Goal: Information Seeking & Learning: Learn about a topic

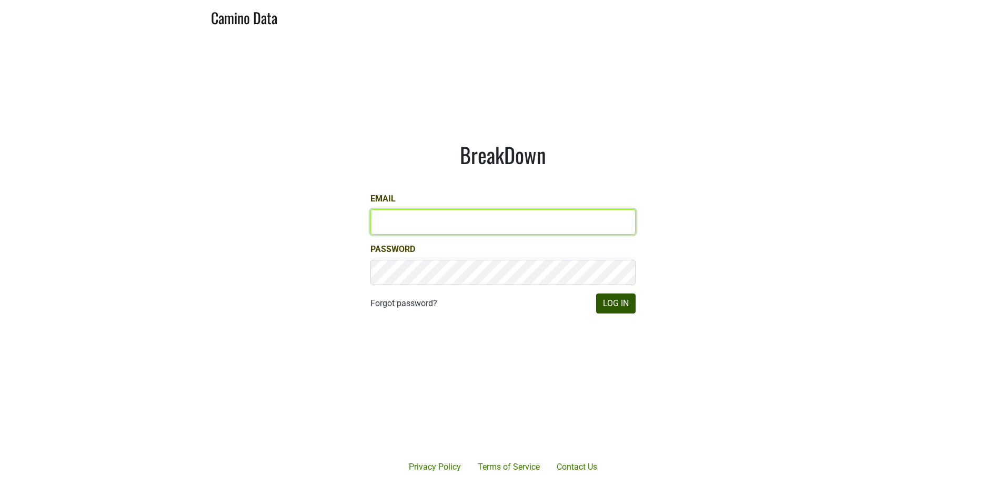
type input "[PERSON_NAME][EMAIL_ADDRESS][DOMAIN_NAME]"
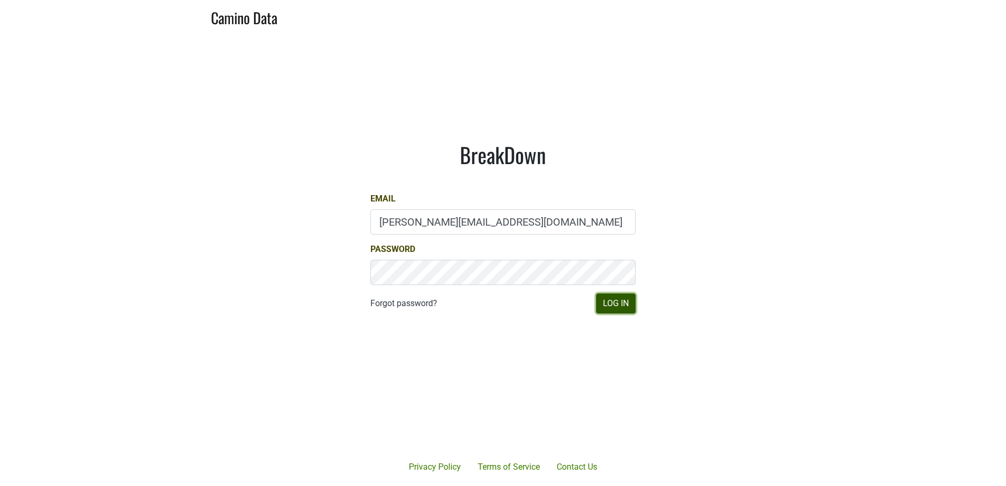
click at [612, 301] on button "Log In" at bounding box center [615, 304] width 39 height 20
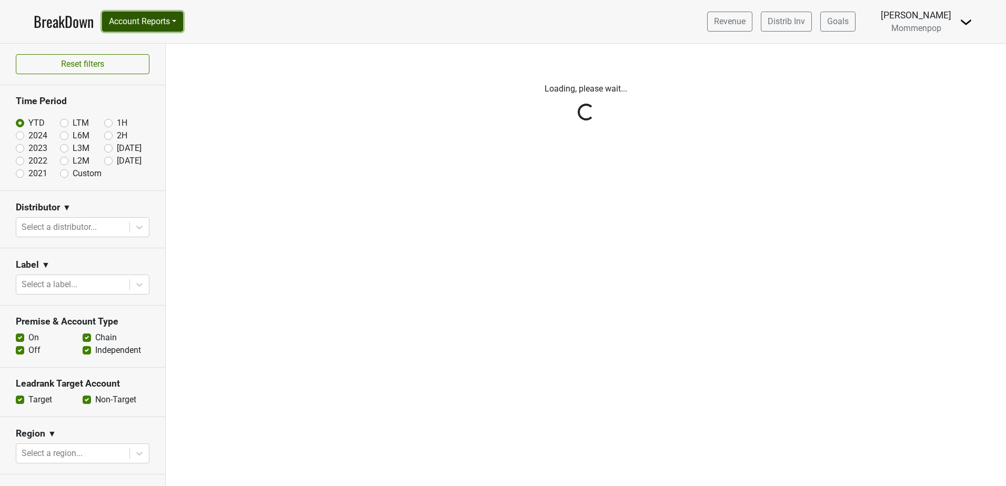
click at [170, 20] on button "Account Reports" at bounding box center [142, 22] width 81 height 20
click at [147, 44] on link "SuperRanker" at bounding box center [149, 45] width 93 height 17
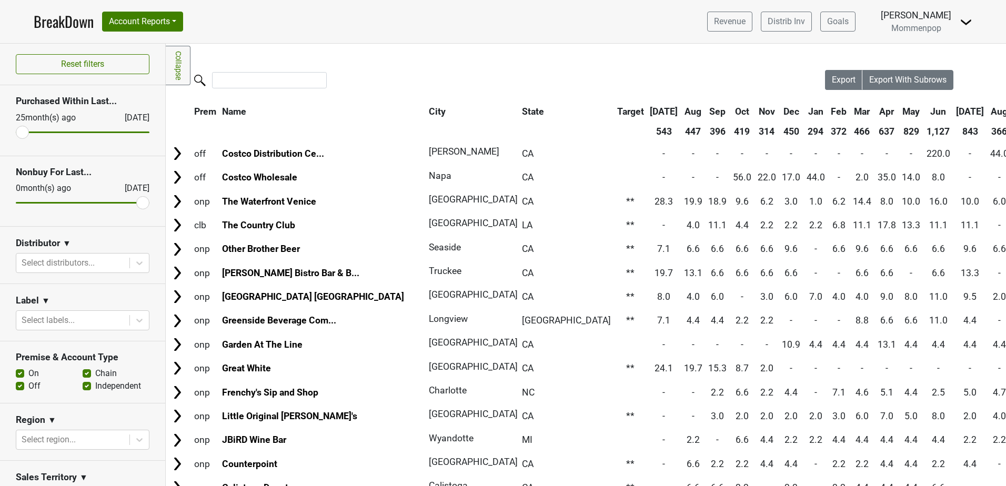
click at [924, 111] on th "Jun" at bounding box center [938, 111] width 29 height 19
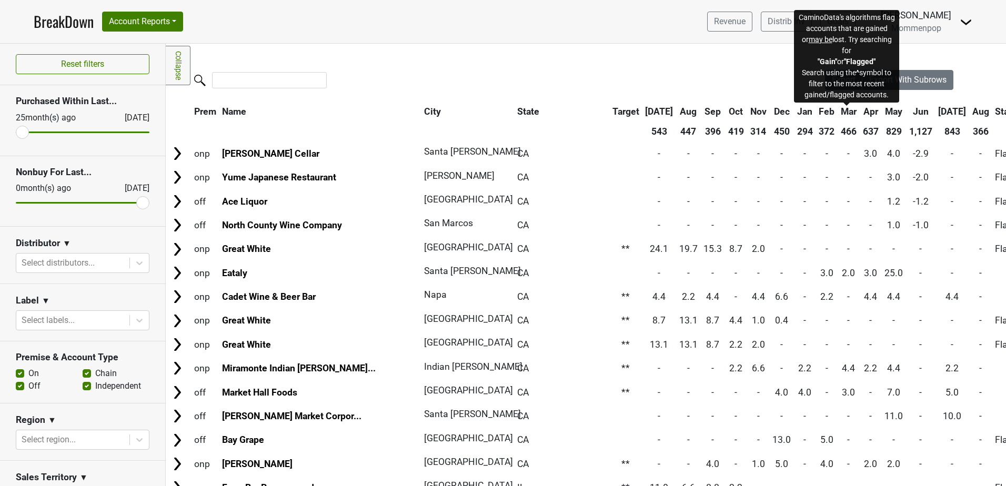
click at [995, 113] on span "Status" at bounding box center [1008, 111] width 27 height 11
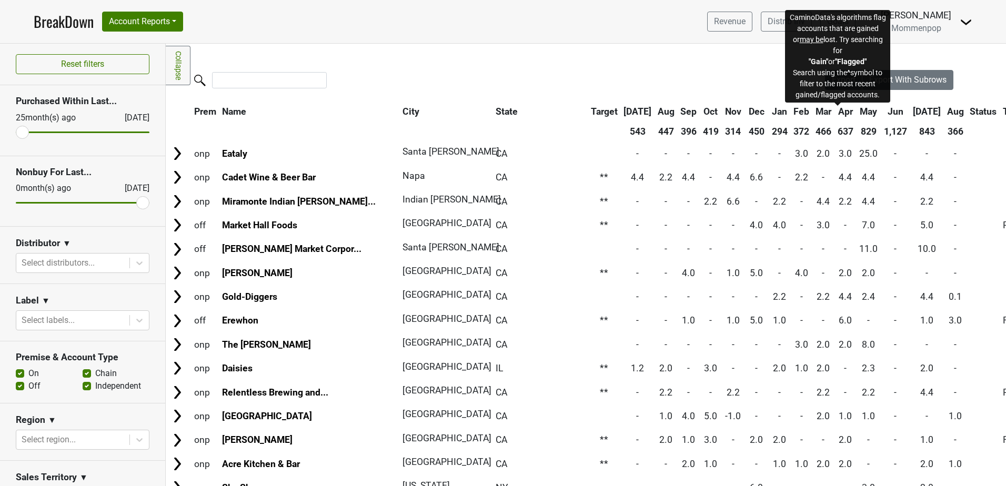
click at [970, 110] on span "Status" at bounding box center [983, 111] width 27 height 11
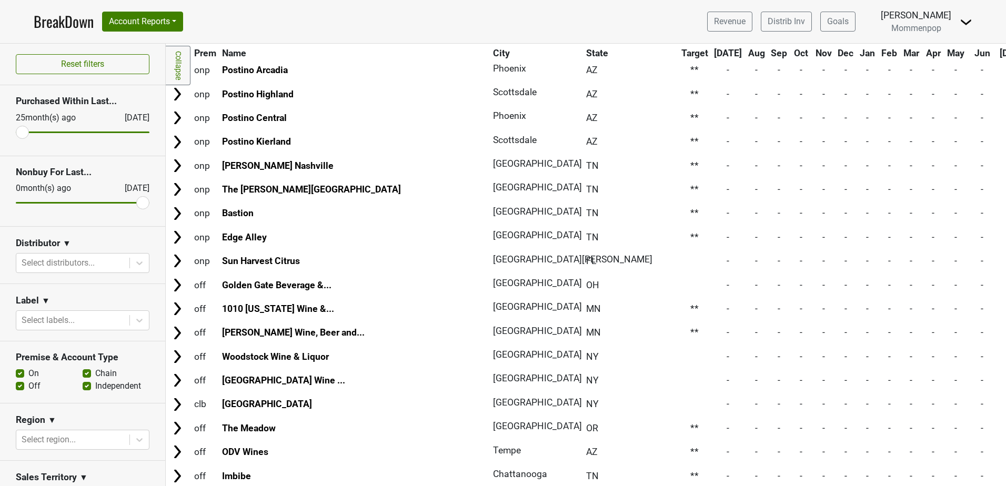
scroll to position [5264, 0]
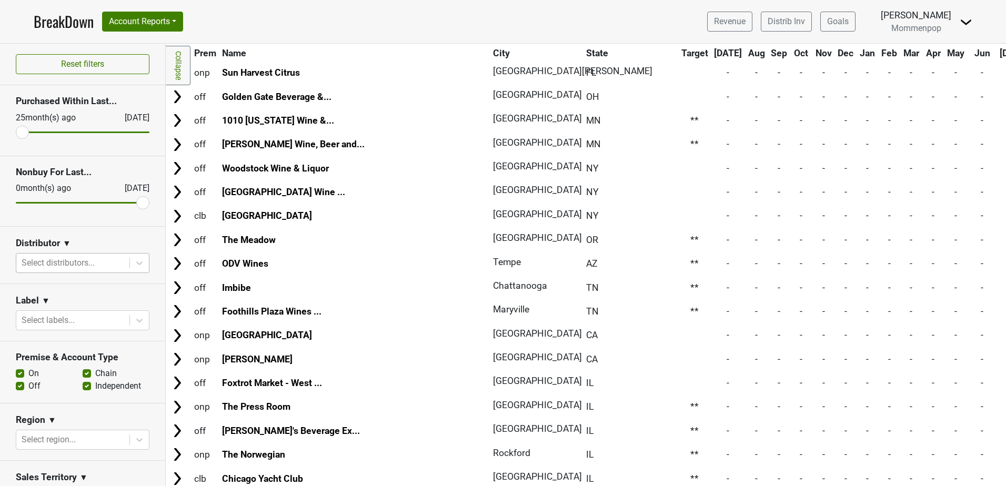
click at [50, 258] on div at bounding box center [73, 263] width 103 height 15
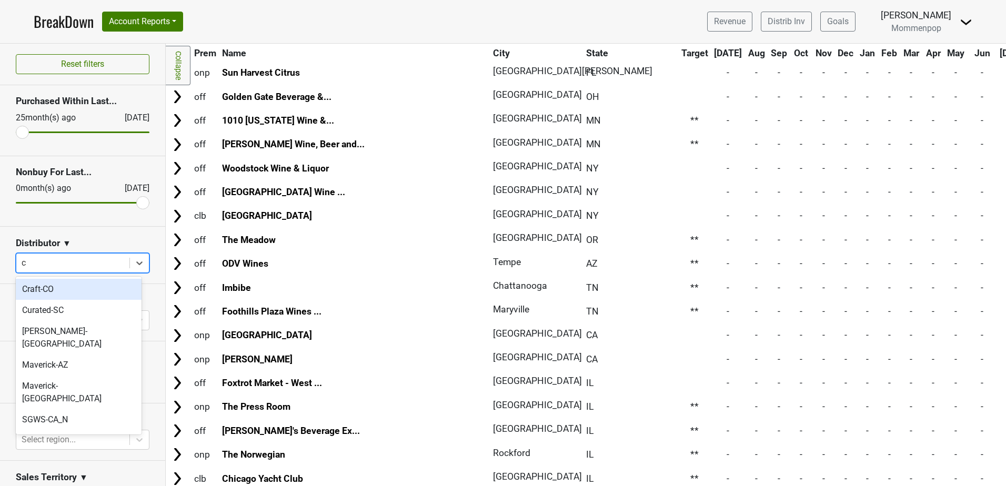
type input "ca"
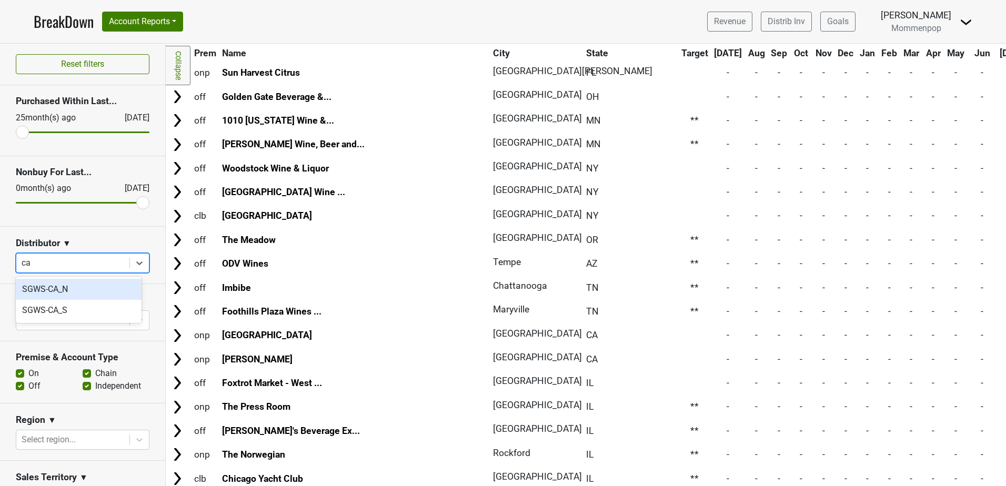
click at [61, 286] on div "SGWS-CA_N" at bounding box center [79, 289] width 126 height 21
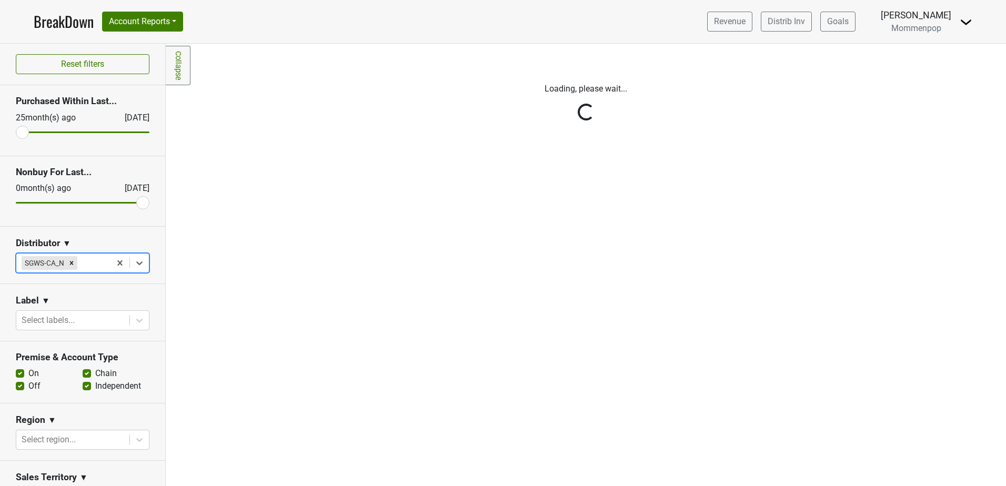
scroll to position [0, 0]
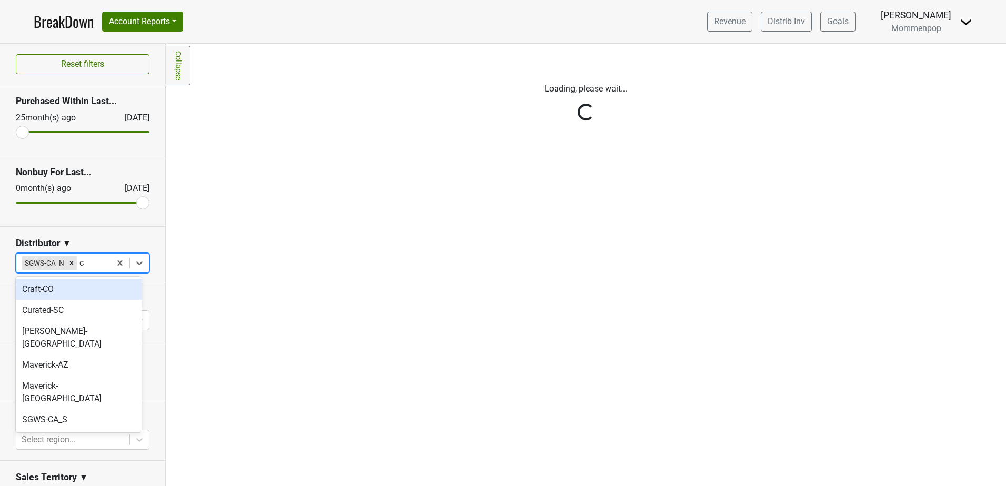
type input "ca"
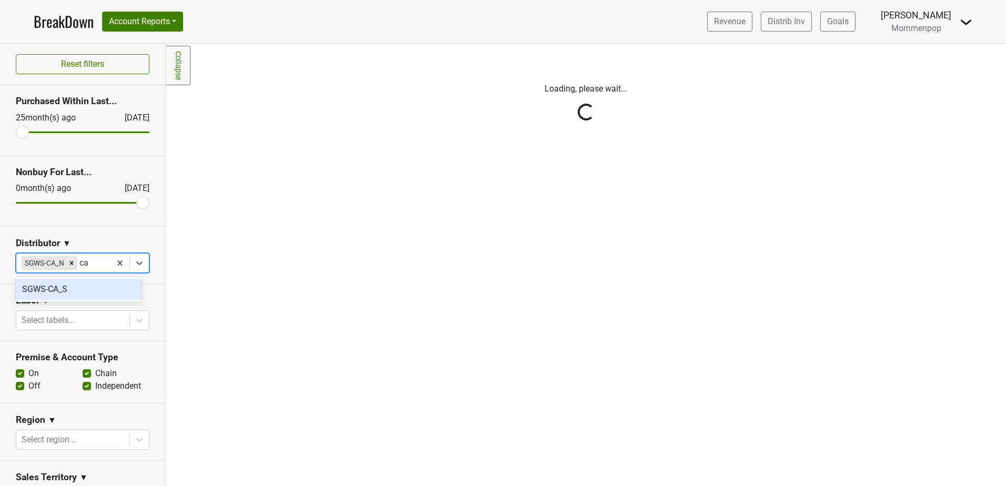
click at [61, 291] on div "SGWS-CA_S" at bounding box center [79, 289] width 126 height 21
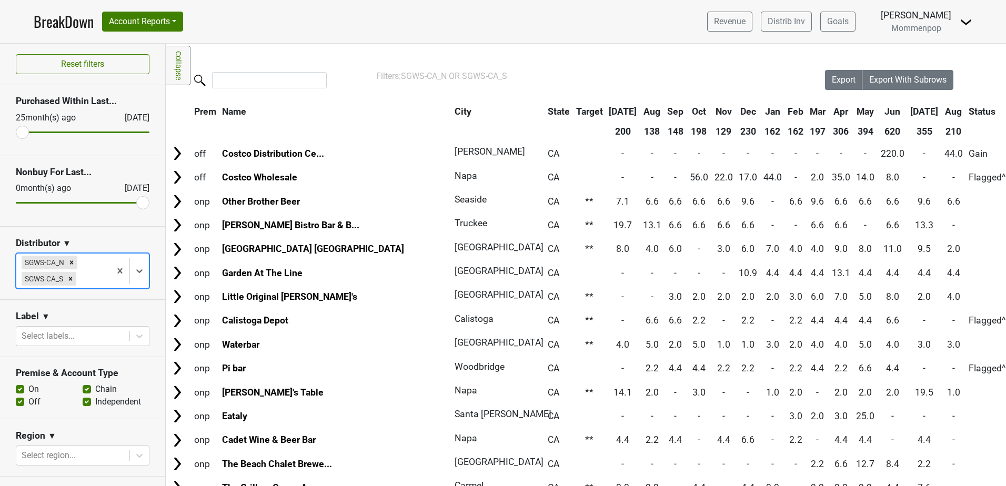
click at [878, 112] on th "Jun" at bounding box center [892, 111] width 29 height 19
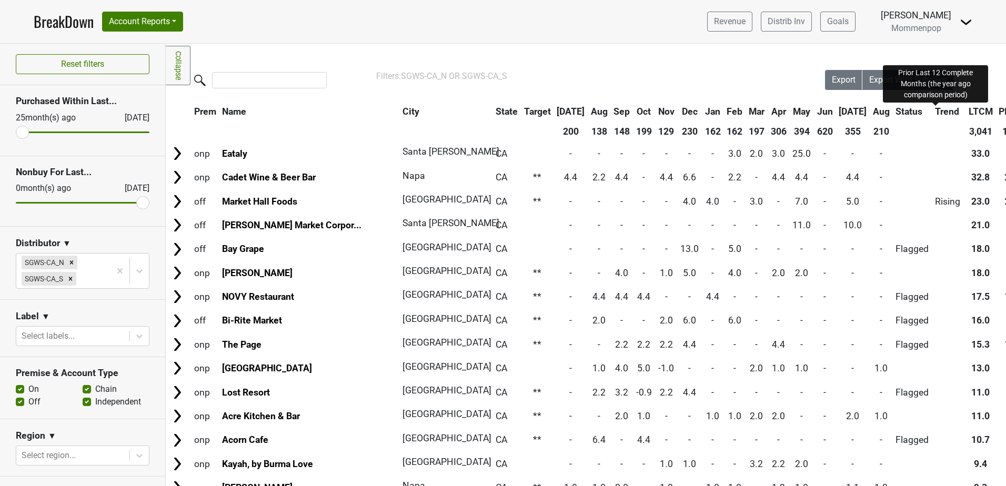
click at [999, 108] on span "PLTCM" at bounding box center [1014, 111] width 30 height 11
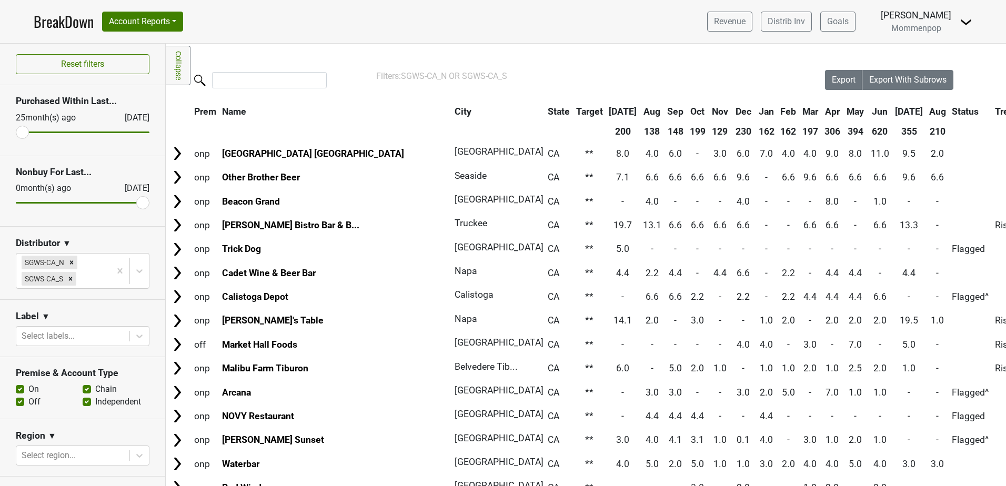
click at [844, 111] on th "May" at bounding box center [856, 111] width 24 height 19
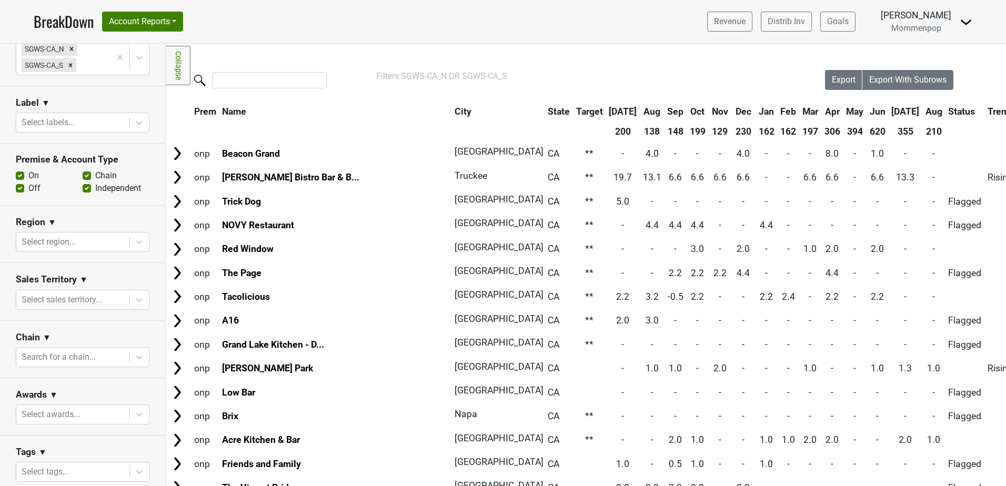
scroll to position [263, 0]
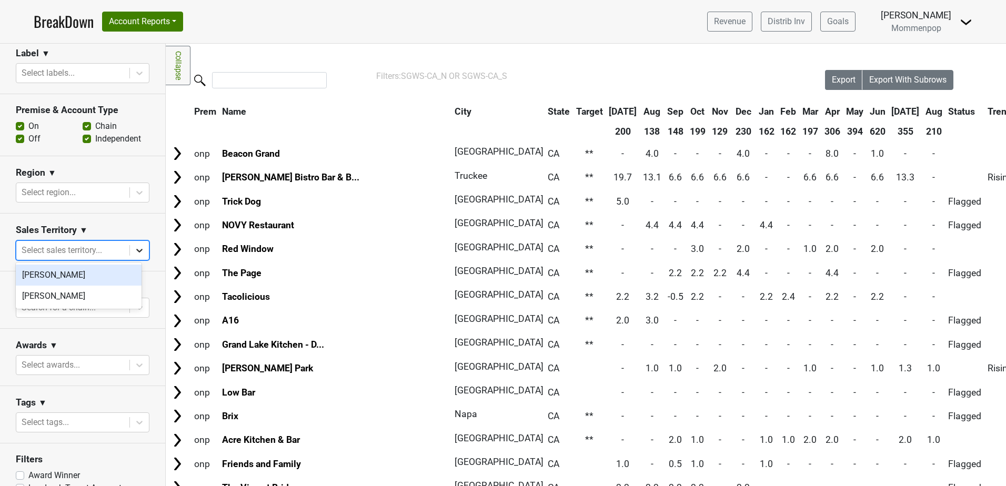
click at [136, 249] on icon at bounding box center [139, 251] width 6 height 4
click at [130, 305] on div at bounding box center [139, 307] width 19 height 19
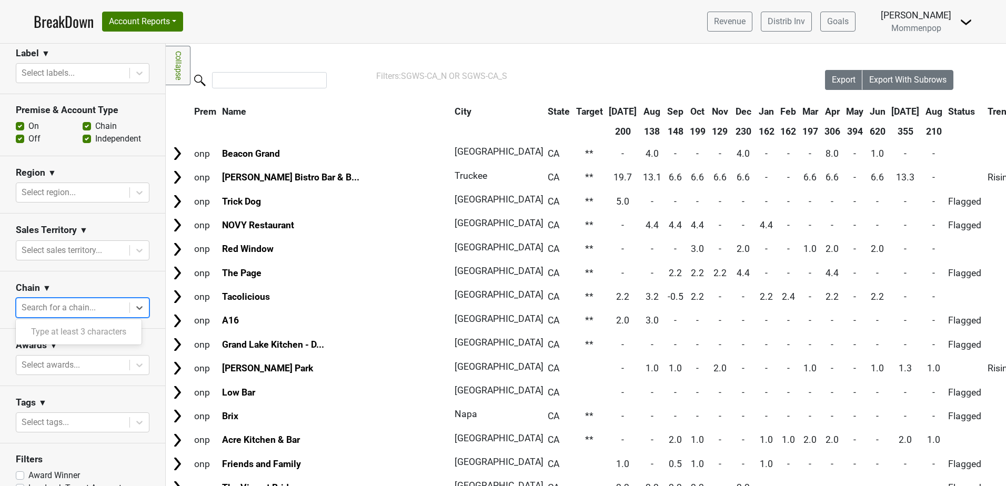
click at [135, 284] on div "Chain ▼" at bounding box center [83, 290] width 134 height 16
click at [145, 336] on section "Awards ▼ Select awards..." at bounding box center [82, 357] width 165 height 57
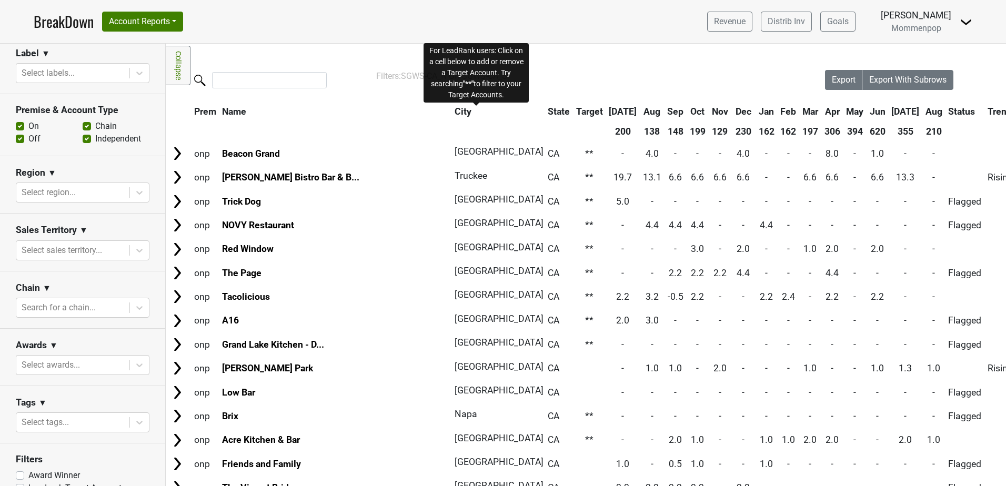
click at [576, 113] on span "Target" at bounding box center [589, 111] width 27 height 11
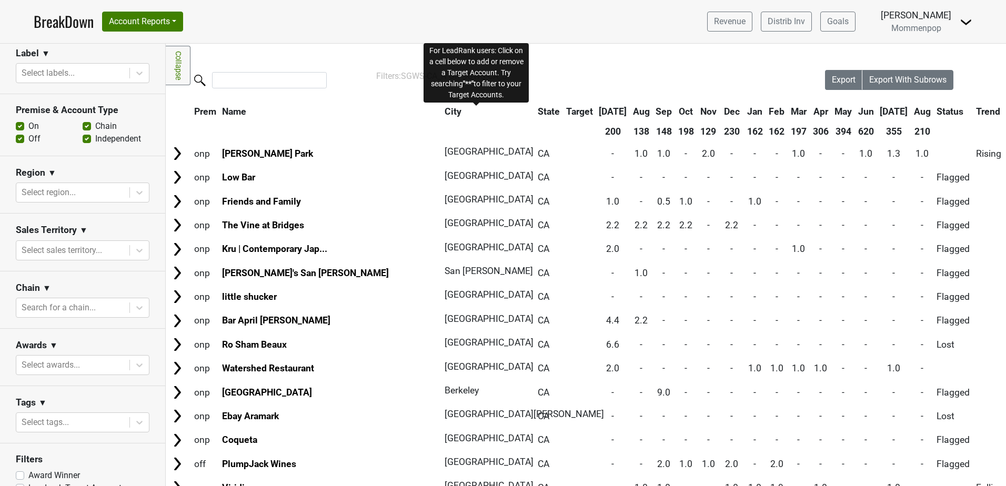
click at [566, 113] on span "Target" at bounding box center [579, 111] width 27 height 11
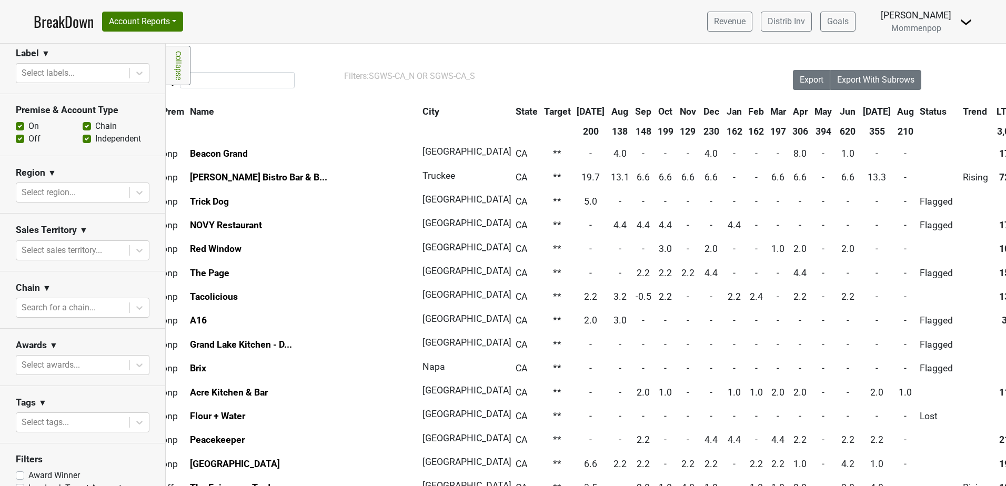
scroll to position [0, 0]
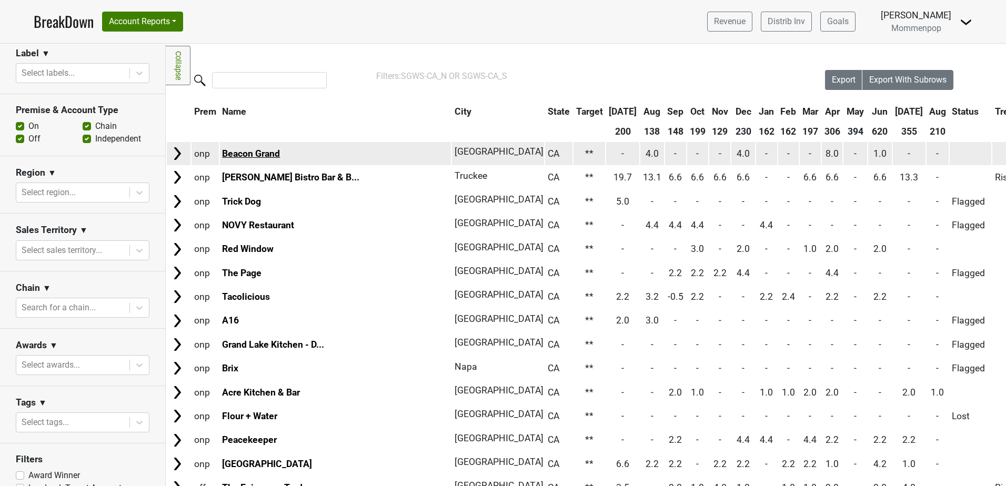
click at [259, 153] on link "Beacon Grand" at bounding box center [251, 153] width 58 height 11
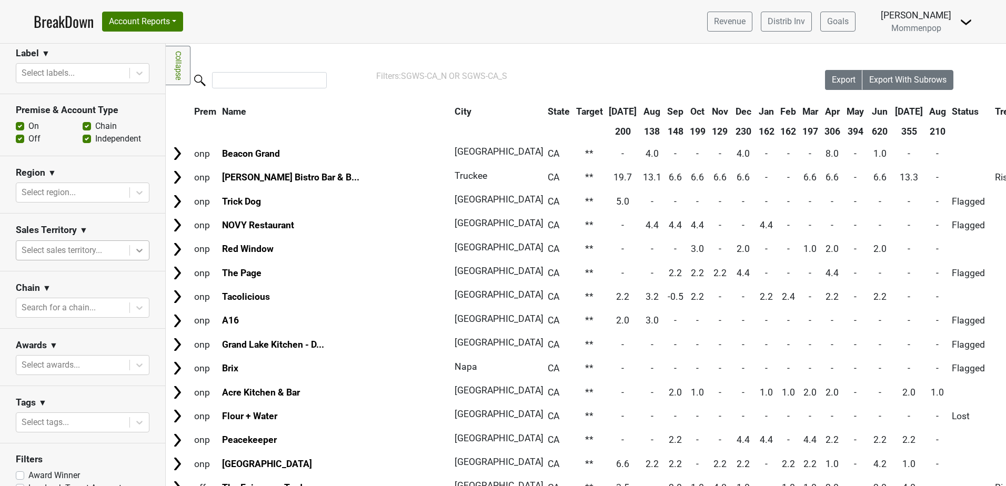
click at [134, 248] on icon at bounding box center [139, 250] width 11 height 11
click at [109, 225] on div "Sales Territory ▼" at bounding box center [83, 232] width 134 height 16
click at [295, 83] on input "search" at bounding box center [269, 80] width 115 height 16
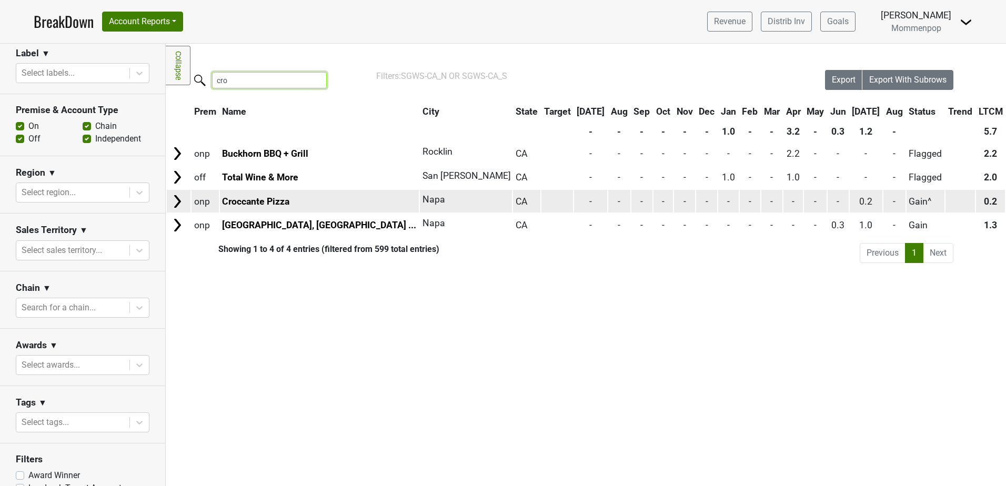
type input "cro"
click at [181, 201] on img at bounding box center [177, 202] width 16 height 16
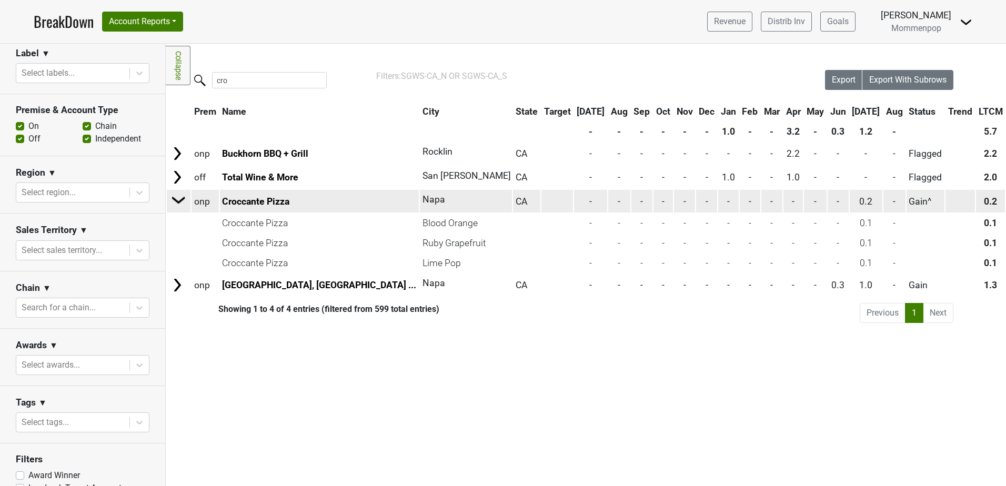
click at [177, 198] on img at bounding box center [179, 200] width 16 height 16
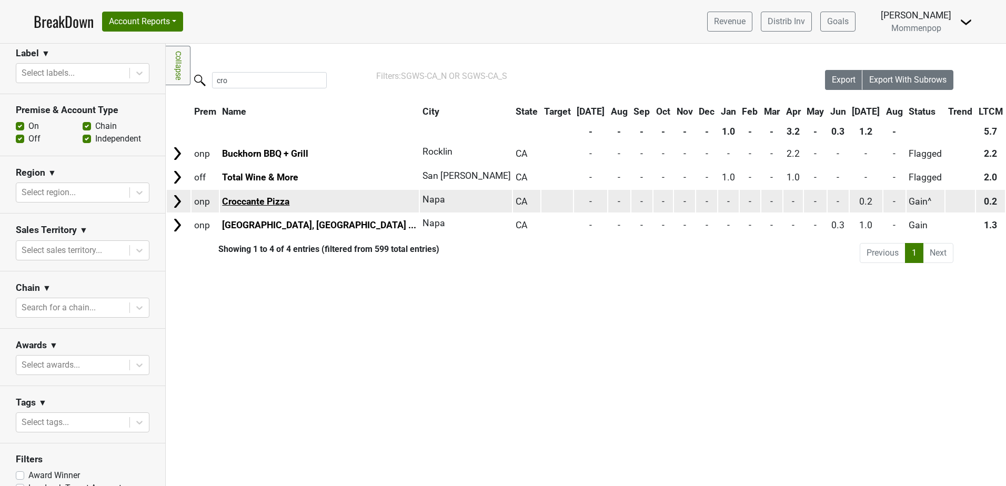
click at [245, 201] on link "Croccante Pizza" at bounding box center [255, 201] width 67 height 11
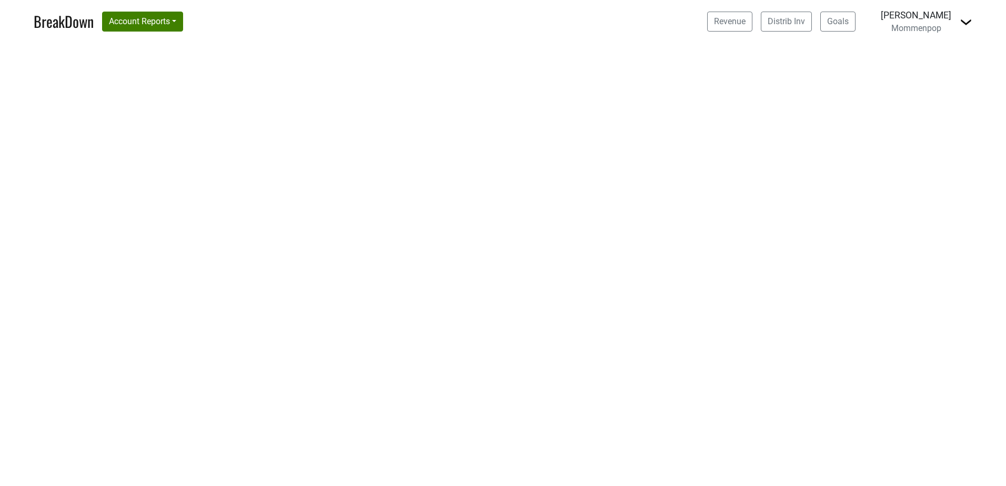
select select "CA"
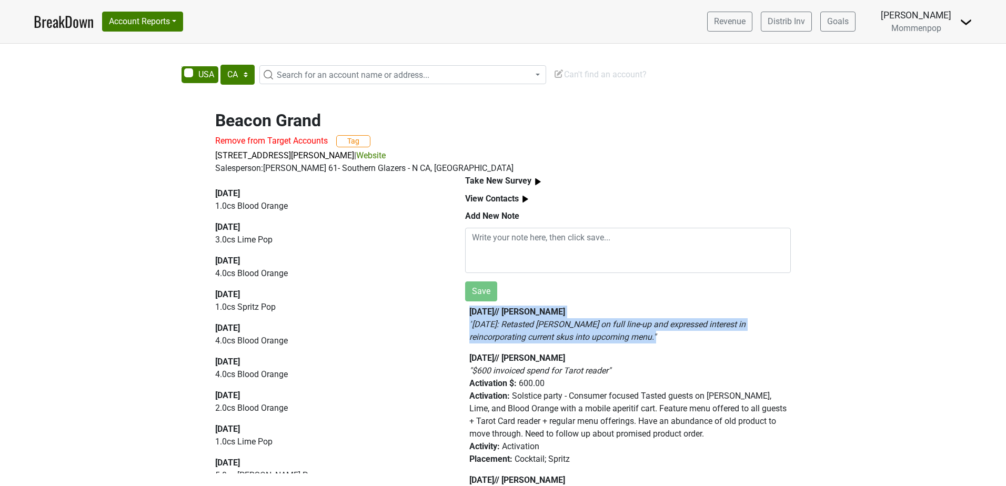
drag, startPoint x: 470, startPoint y: 311, endPoint x: 618, endPoint y: 332, distance: 149.5
click at [618, 332] on div "2025-05-15 // Victoria Canty " 4/3/2025: Retasted Scott on full line-up and exp…" at bounding box center [628, 325] width 317 height 38
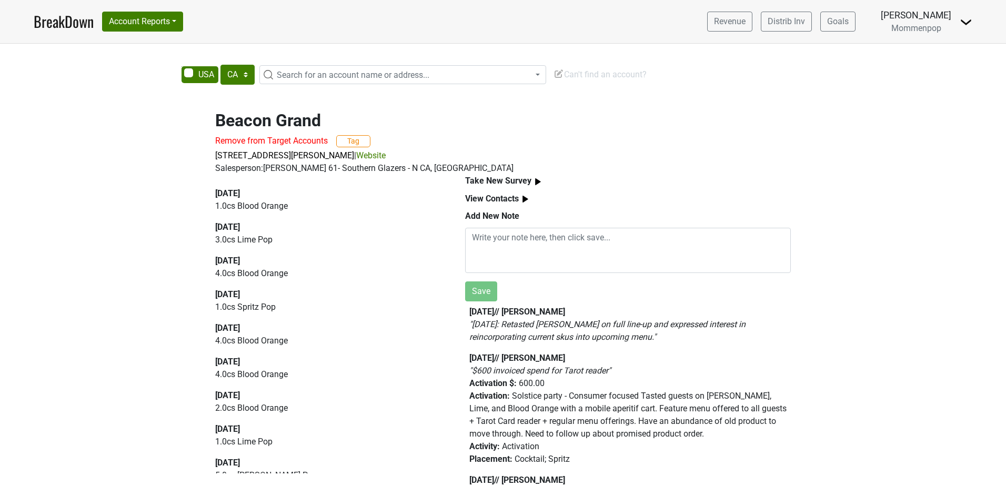
click at [235, 123] on h2 "Beacon Grand" at bounding box center [503, 121] width 576 height 20
drag, startPoint x: 271, startPoint y: 119, endPoint x: 307, endPoint y: 119, distance: 36.3
click at [307, 119] on h2 "Beacon Grand" at bounding box center [503, 121] width 576 height 20
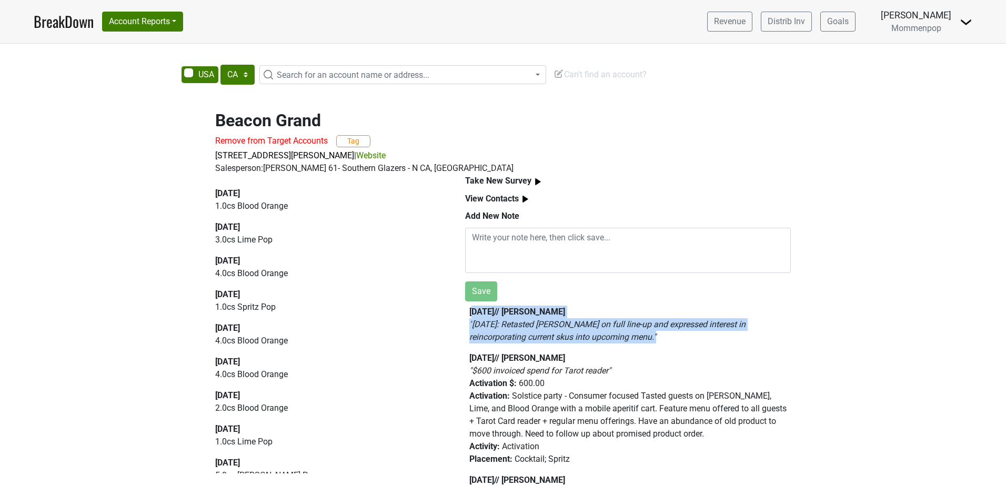
drag, startPoint x: 473, startPoint y: 311, endPoint x: 605, endPoint y: 335, distance: 134.8
click at [605, 335] on div "2025-05-15 // Victoria Canty " 4/3/2025: Retasted Scott on full line-up and exp…" at bounding box center [628, 325] width 317 height 38
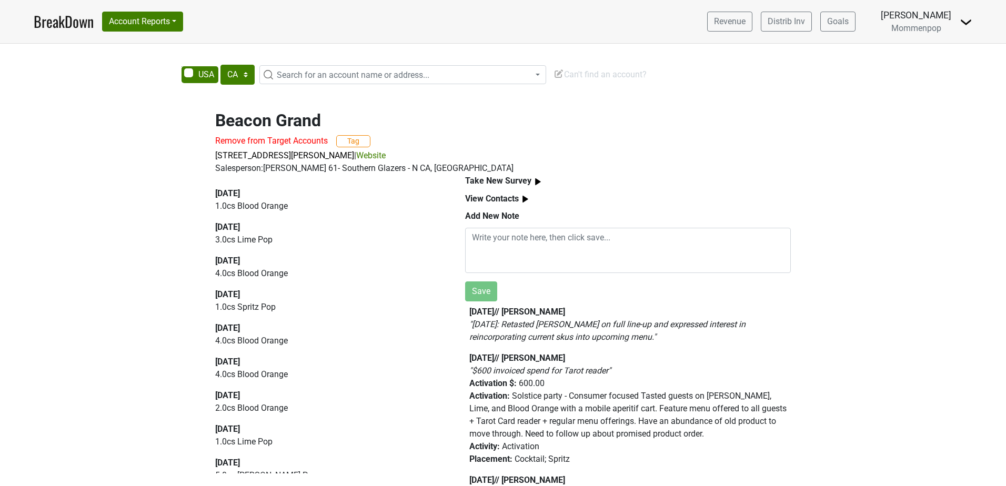
click at [471, 311] on b "2025-05-15 // Victoria Canty" at bounding box center [518, 312] width 96 height 10
drag, startPoint x: 466, startPoint y: 313, endPoint x: 608, endPoint y: 346, distance: 145.9
click at [608, 346] on div "Add New Note Save 2025-05-15 // Victoria Canty " 4/3/2025: Retasted Scott on fu…" at bounding box center [628, 348] width 326 height 276
click at [519, 245] on textarea at bounding box center [628, 250] width 326 height 45
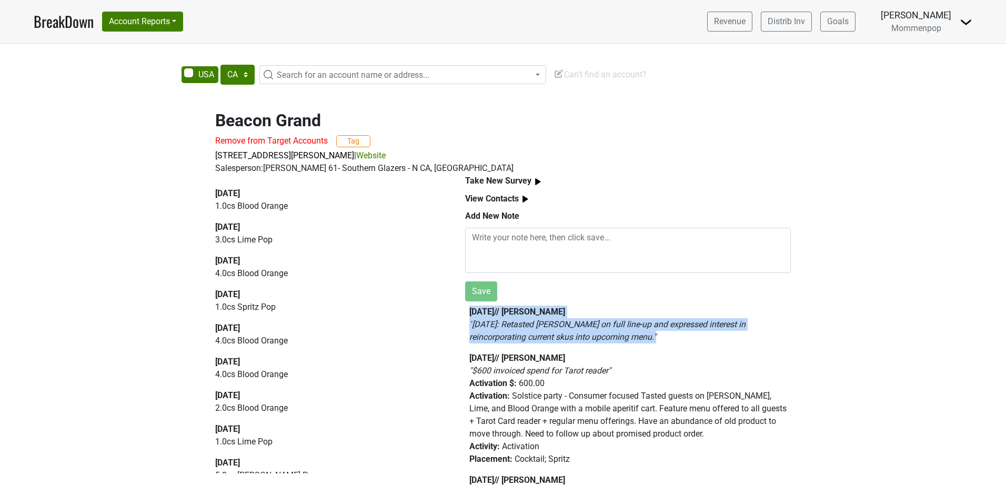
drag, startPoint x: 577, startPoint y: 333, endPoint x: 628, endPoint y: 340, distance: 51.6
click at [628, 340] on div "Add New Note Save 2025-05-15 // Victoria Canty " 4/3/2025: Retasted Scott on fu…" at bounding box center [628, 348] width 326 height 276
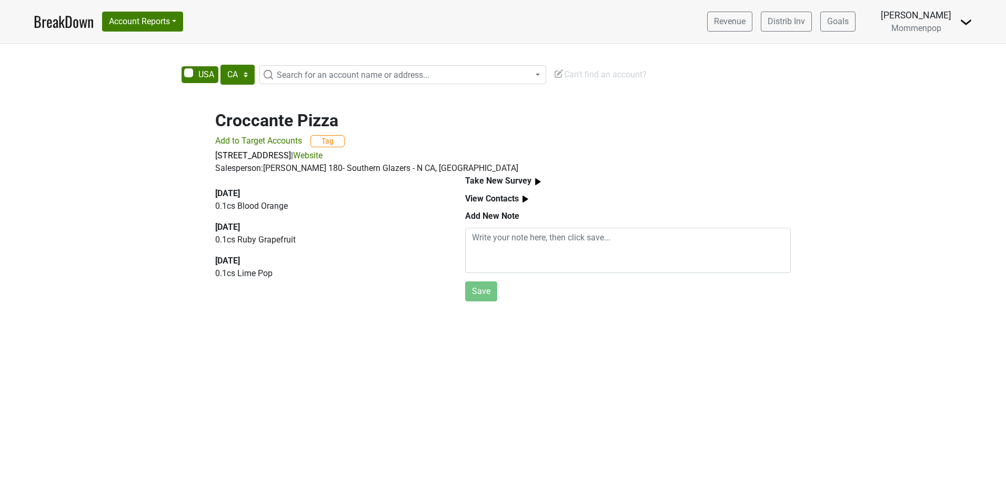
select select "CA"
click at [501, 197] on b "View Contacts" at bounding box center [492, 199] width 54 height 10
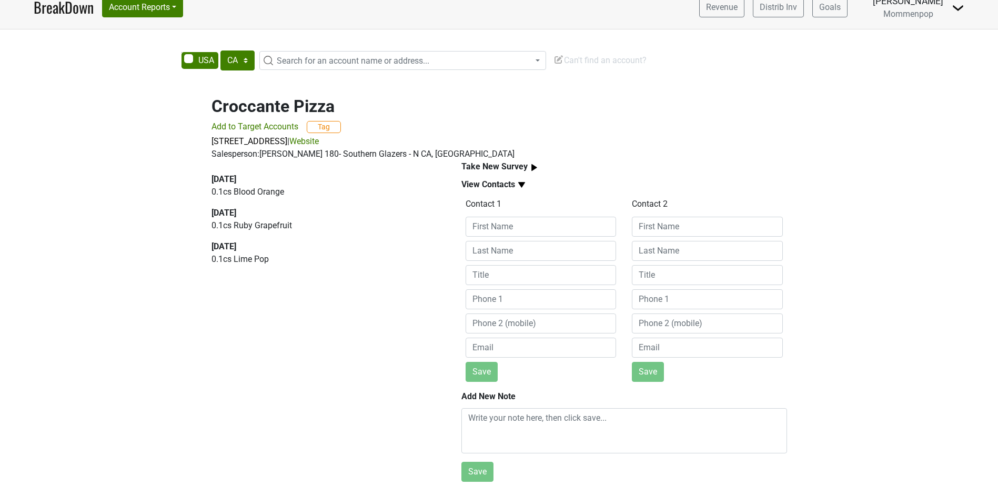
scroll to position [22, 0]
click at [508, 217] on input at bounding box center [541, 227] width 151 height 20
